Goal: Transaction & Acquisition: Purchase product/service

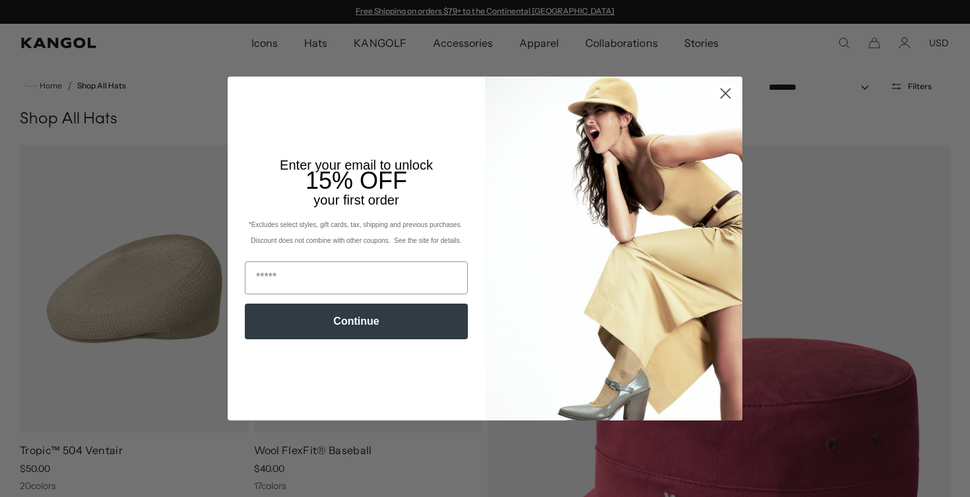
scroll to position [257, 0]
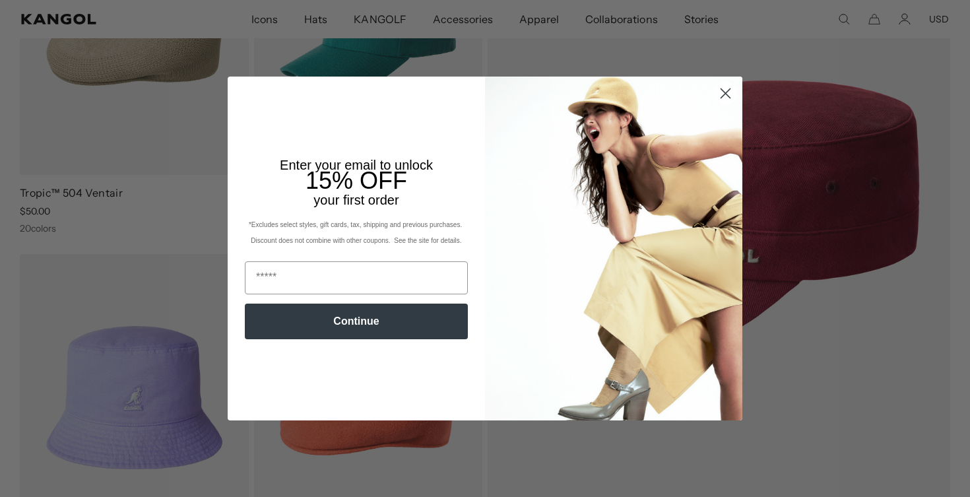
click at [732, 91] on circle "Close dialog" at bounding box center [726, 93] width 22 height 22
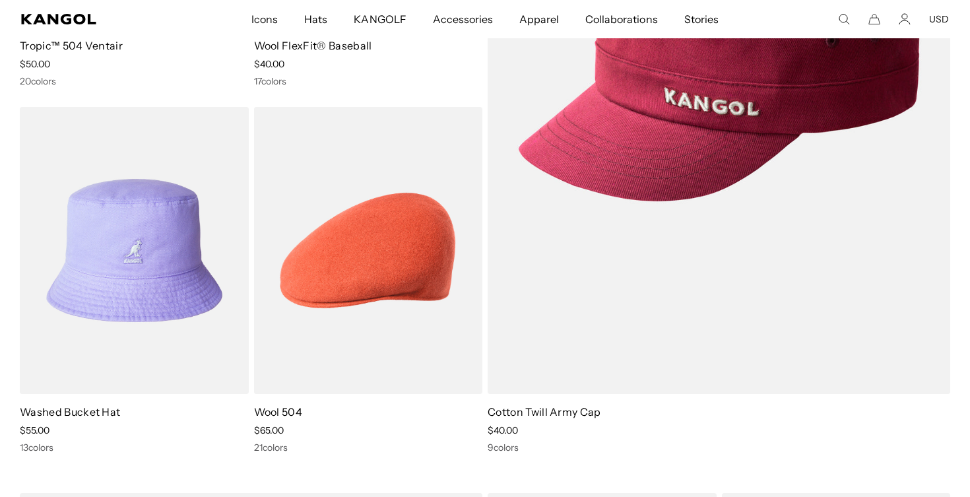
scroll to position [0, 272]
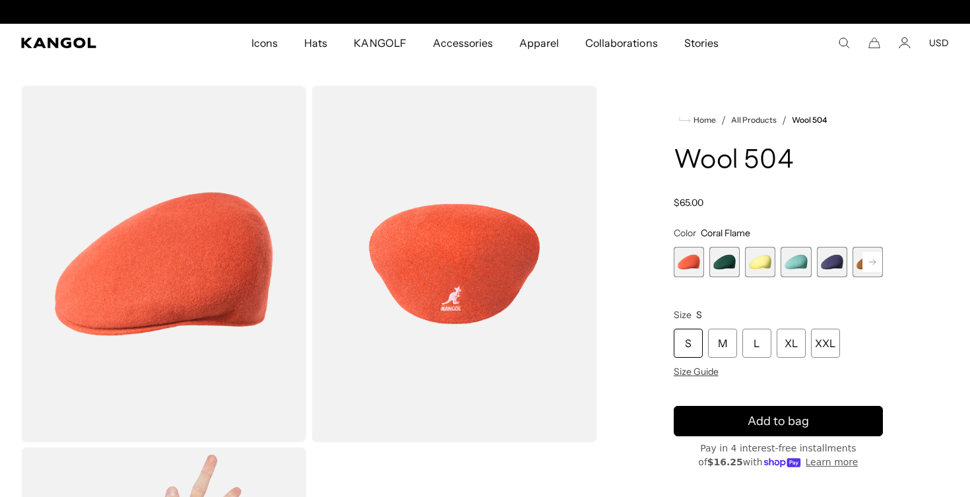
scroll to position [0, 272]
click at [874, 261] on icon at bounding box center [872, 261] width 7 height 5
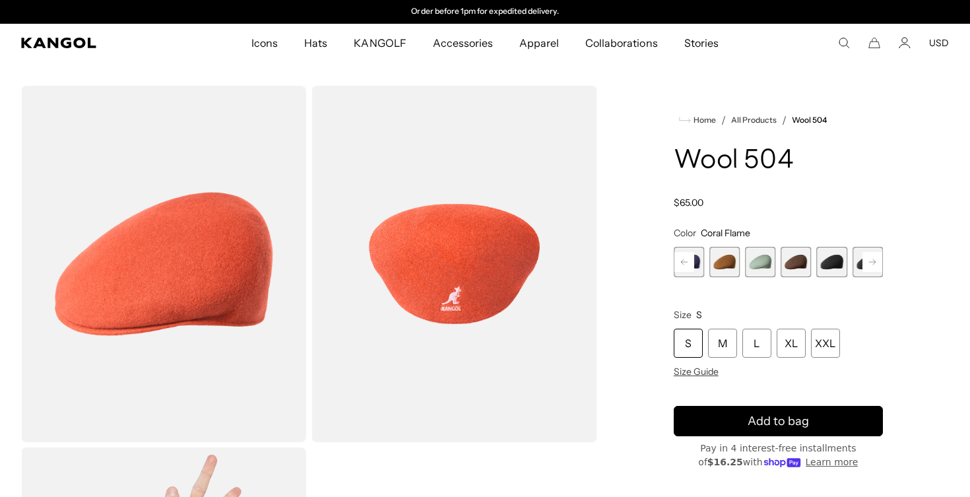
click at [874, 261] on icon at bounding box center [872, 261] width 7 height 5
click at [767, 264] on span "9 of 21" at bounding box center [760, 262] width 30 height 30
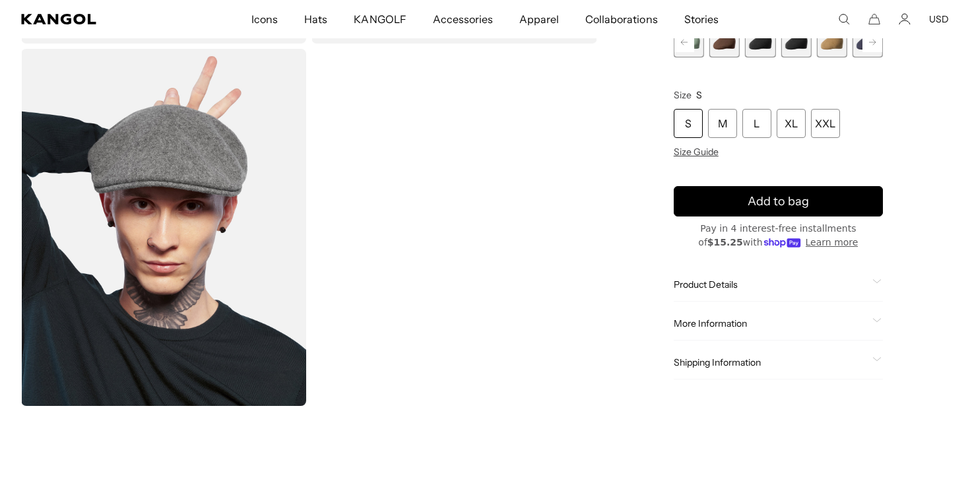
click at [789, 280] on span "Product Details" at bounding box center [770, 284] width 193 height 12
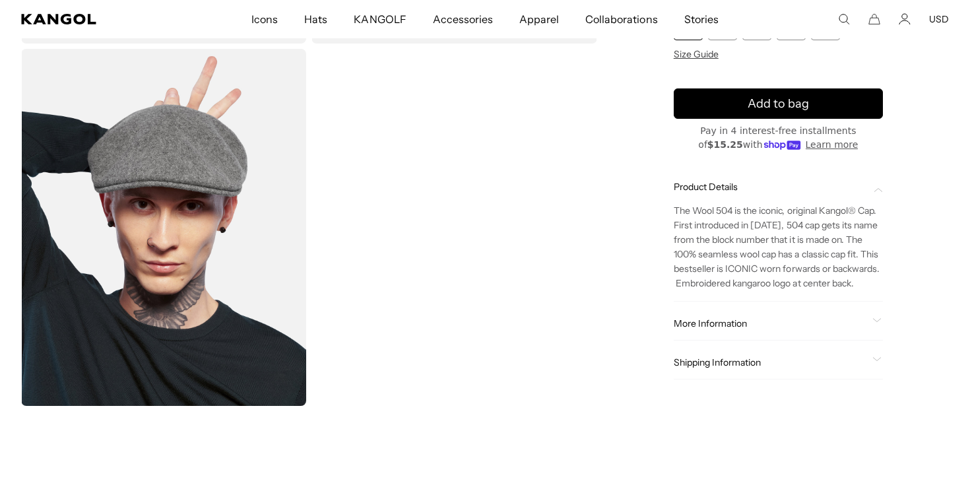
click at [775, 332] on div "More Information Style ID 0258BC Shape Ivy Cap Fabrication Wool Felt Material 1…" at bounding box center [778, 324] width 209 height 34
click at [775, 320] on span "More Information" at bounding box center [770, 323] width 193 height 12
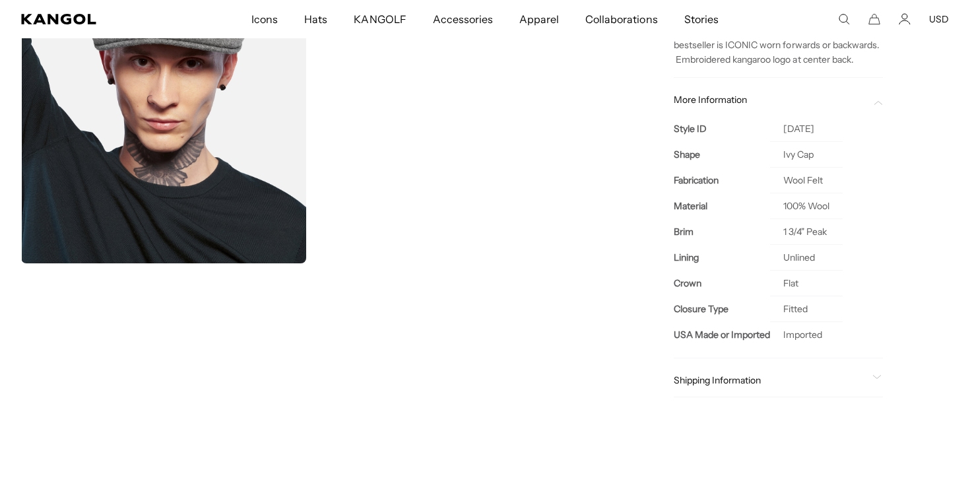
scroll to position [548, 0]
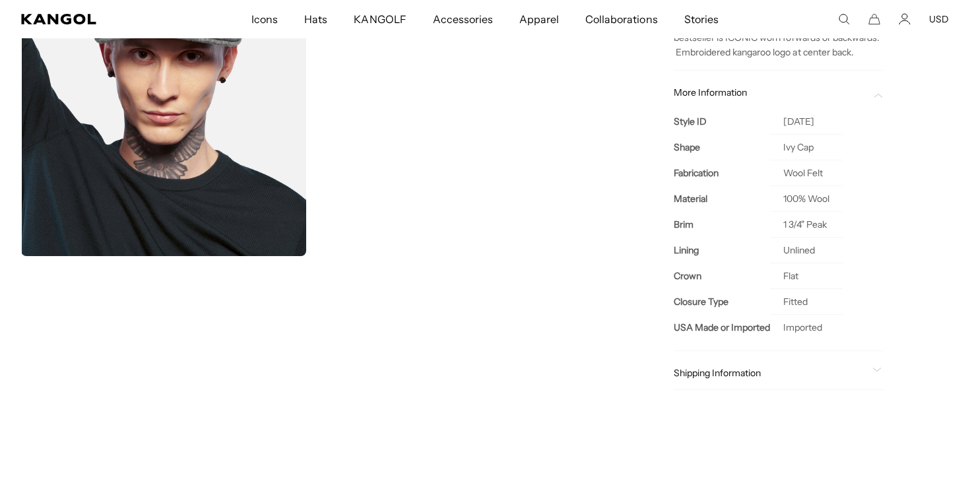
click at [759, 379] on div "Shipping Information Ship to 10550 Standard Shipping: Tue, Oct 7 Expedited Ship…" at bounding box center [778, 373] width 209 height 34
click at [766, 370] on span "Shipping Information" at bounding box center [770, 373] width 193 height 12
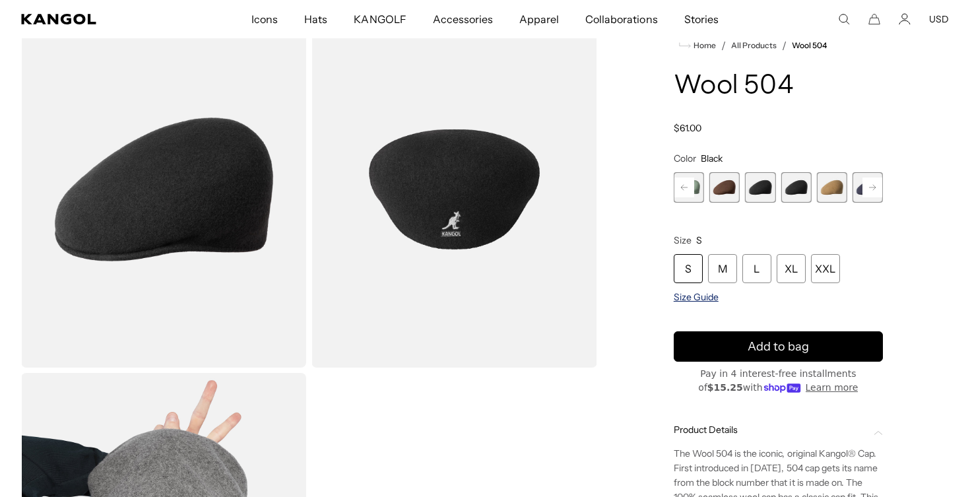
scroll to position [0, 272]
click at [696, 297] on span "Size Guide" at bounding box center [696, 297] width 45 height 12
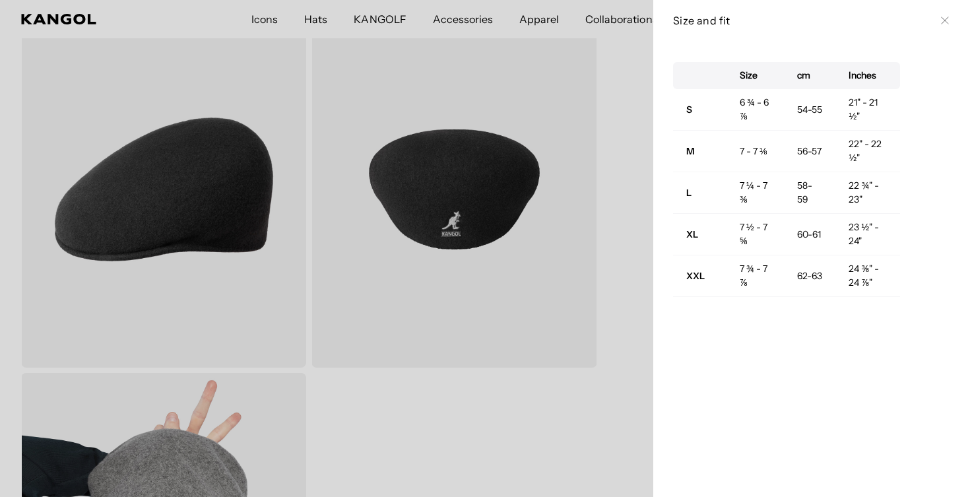
click at [622, 215] on div at bounding box center [485, 248] width 970 height 497
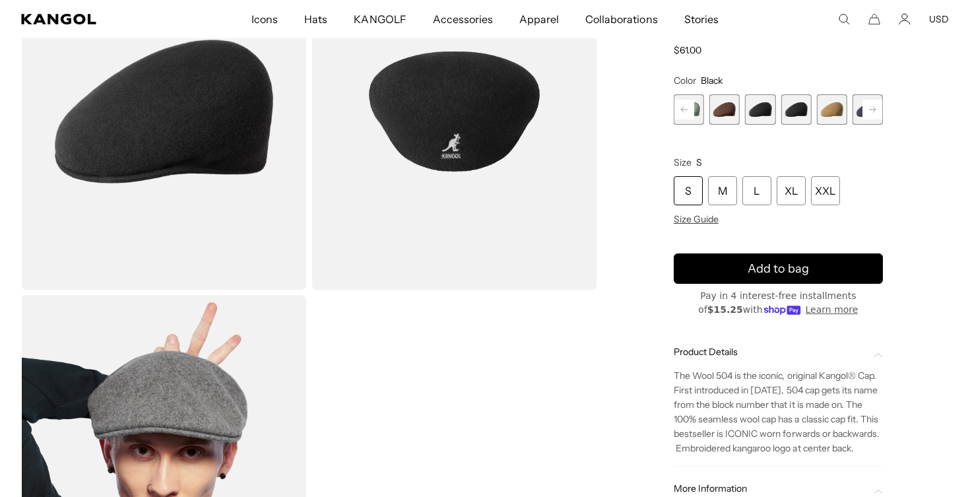
scroll to position [189, 0]
